Goal: Entertainment & Leisure: Consume media (video, audio)

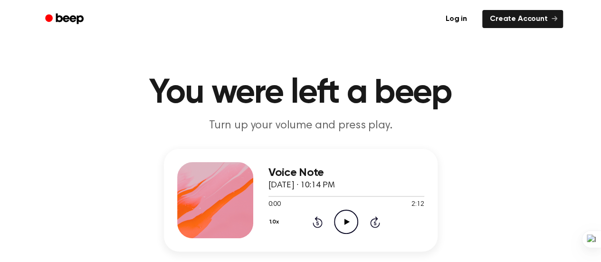
click at [348, 222] on icon at bounding box center [346, 222] width 5 height 6
click at [346, 226] on icon "Play Audio" at bounding box center [346, 221] width 24 height 24
click at [351, 217] on icon "Play Audio" at bounding box center [346, 221] width 24 height 24
click at [347, 220] on icon "Play Audio" at bounding box center [346, 221] width 24 height 24
click at [351, 221] on icon "Play Audio" at bounding box center [346, 221] width 24 height 24
